Goal: Task Accomplishment & Management: Manage account settings

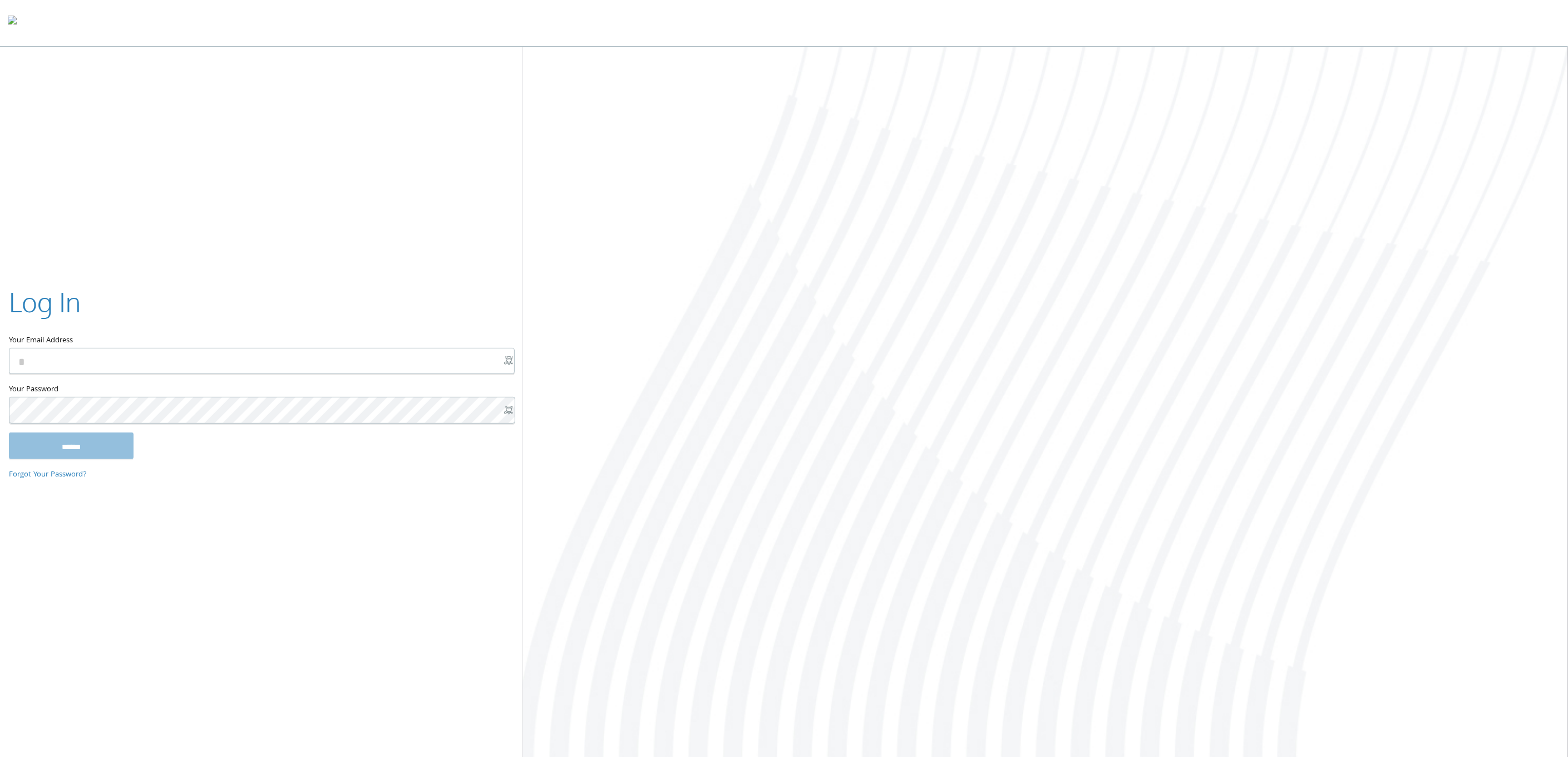
type input "**********"
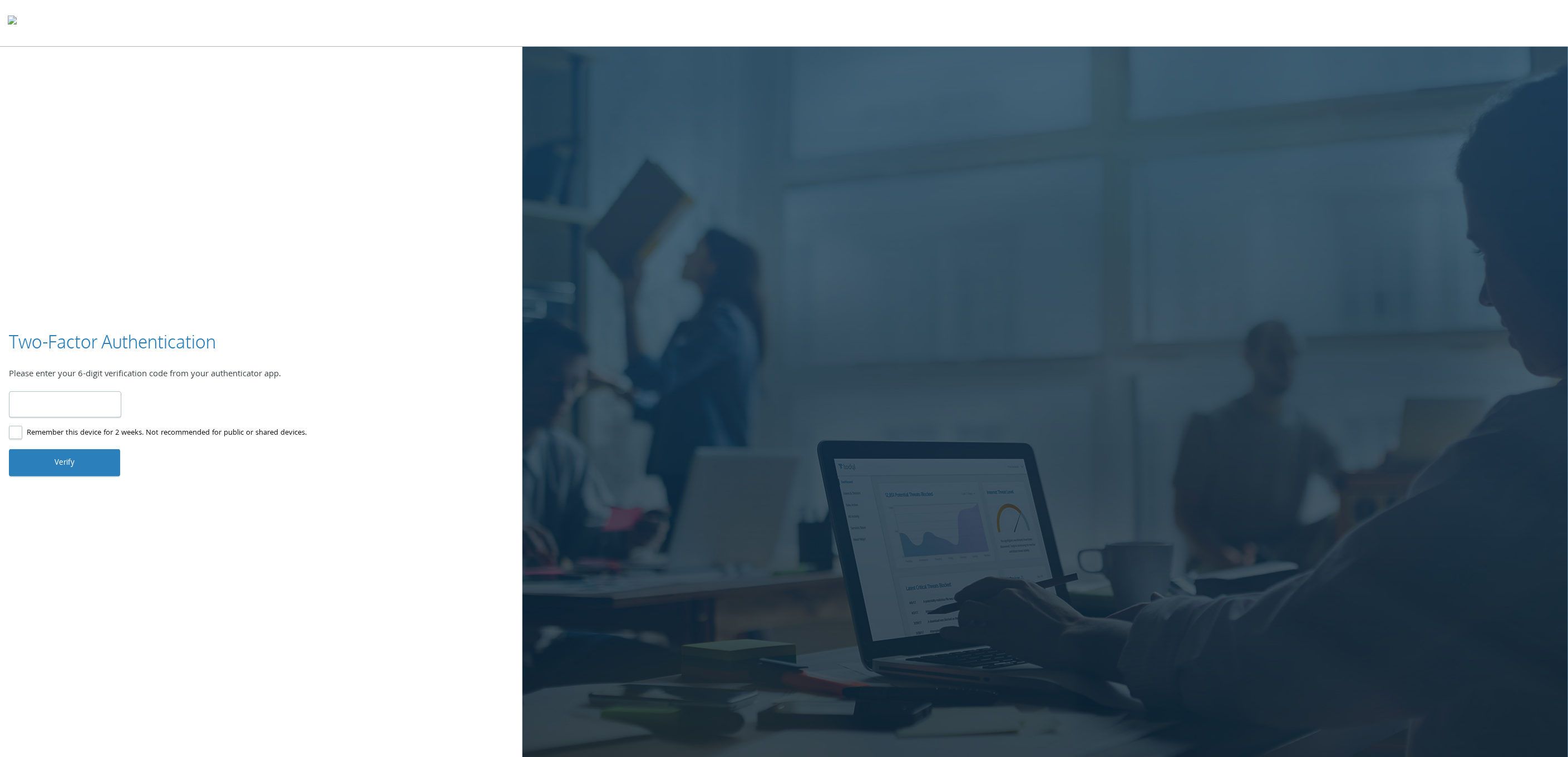
click at [83, 401] on input "number" at bounding box center [65, 404] width 113 height 26
type input "******"
click at [61, 466] on button "Verify" at bounding box center [65, 463] width 111 height 27
